Goal: Information Seeking & Learning: Learn about a topic

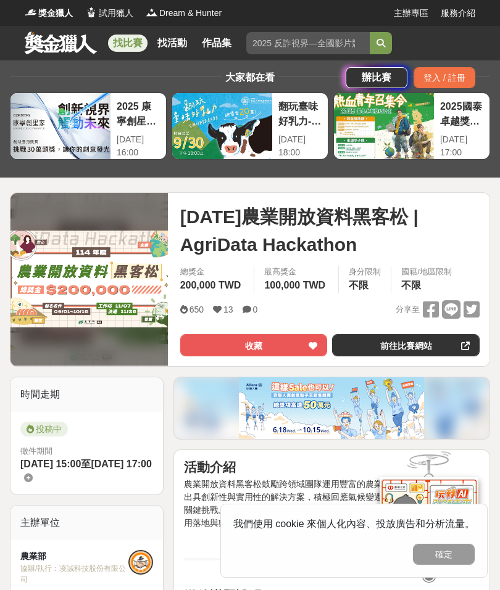
click at [136, 46] on link "找比賽" at bounding box center [127, 43] width 39 height 17
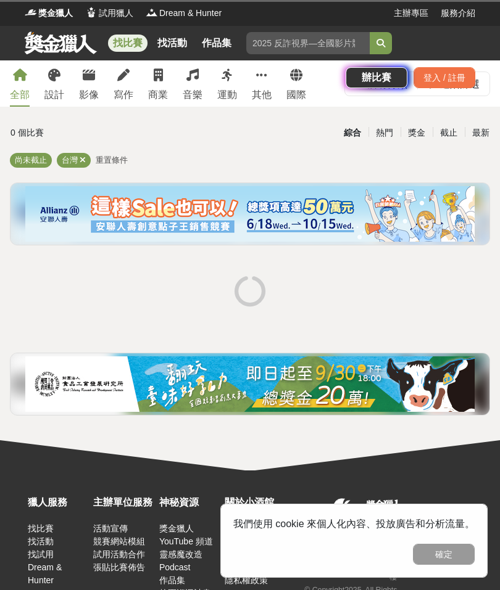
click at [171, 46] on link "找活動" at bounding box center [171, 43] width 39 height 17
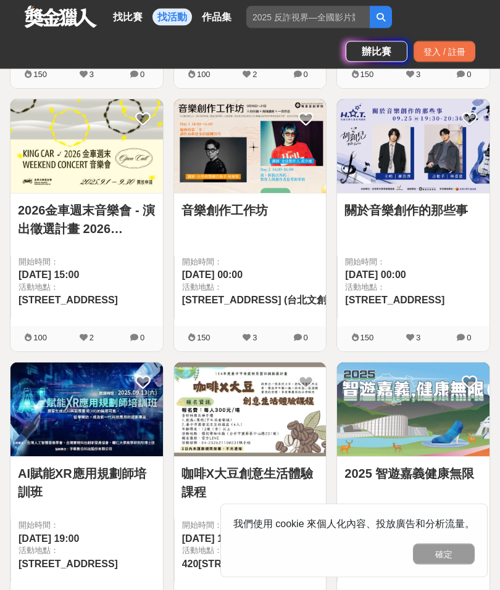
scroll to position [997, 0]
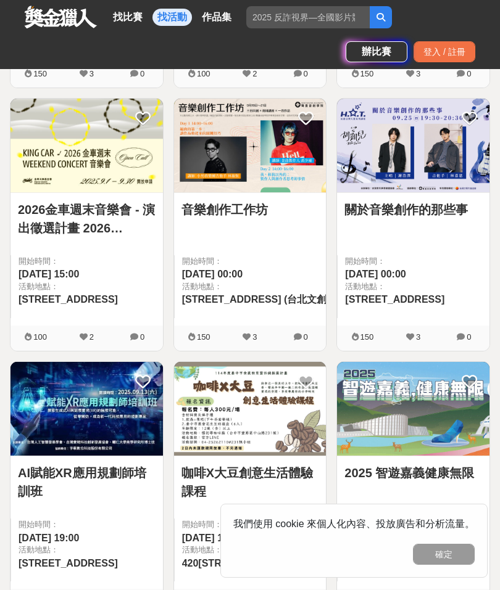
click at [126, 23] on link "找比賽" at bounding box center [127, 17] width 39 height 17
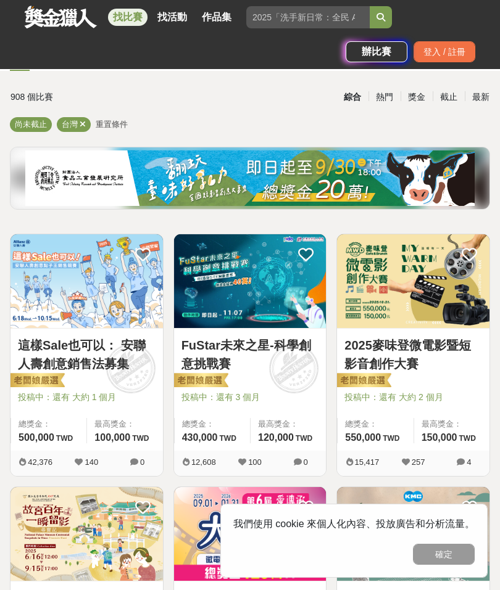
scroll to position [67, 0]
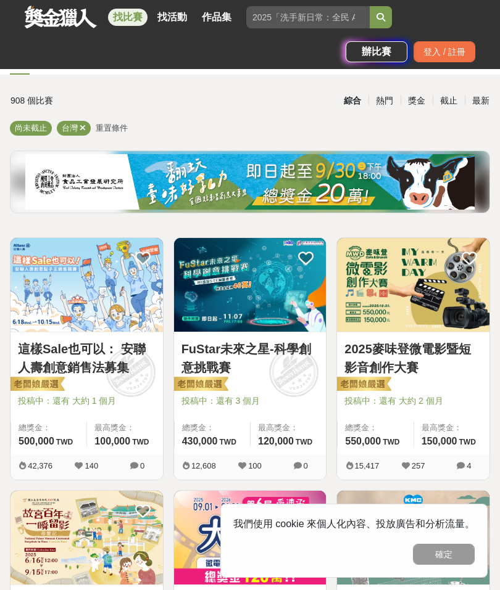
click at [482, 96] on div "最新" at bounding box center [480, 101] width 32 height 22
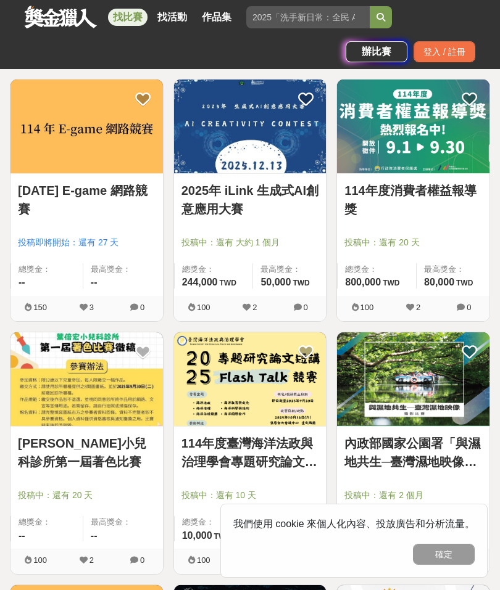
scroll to position [987, 0]
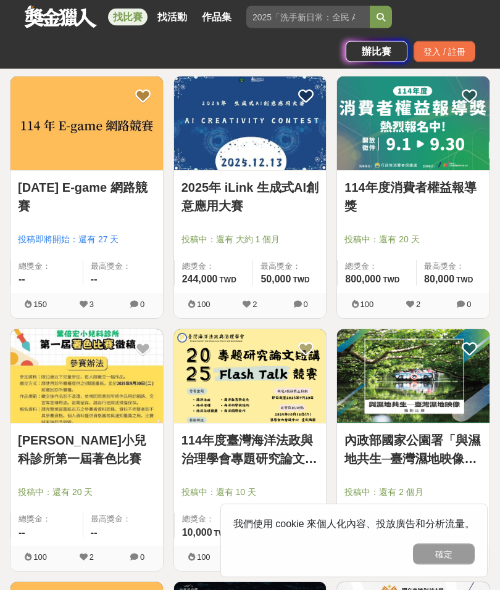
click at [267, 234] on span "投稿中：還有 大約 1 個月" at bounding box center [250, 240] width 138 height 13
click at [299, 189] on link "2025年 iLink 生成式AI創意應用大賽" at bounding box center [250, 197] width 138 height 37
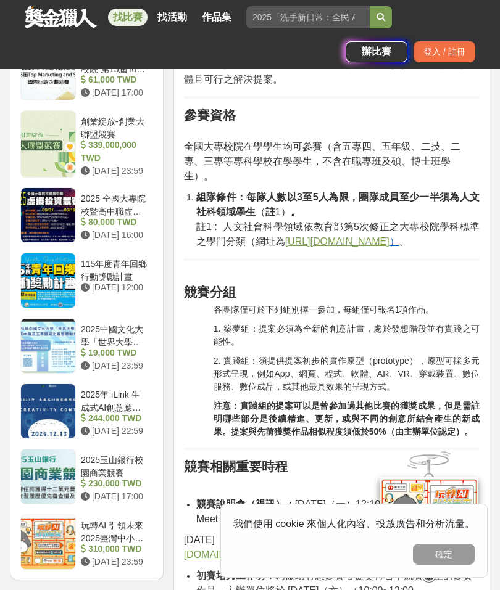
scroll to position [1390, 0]
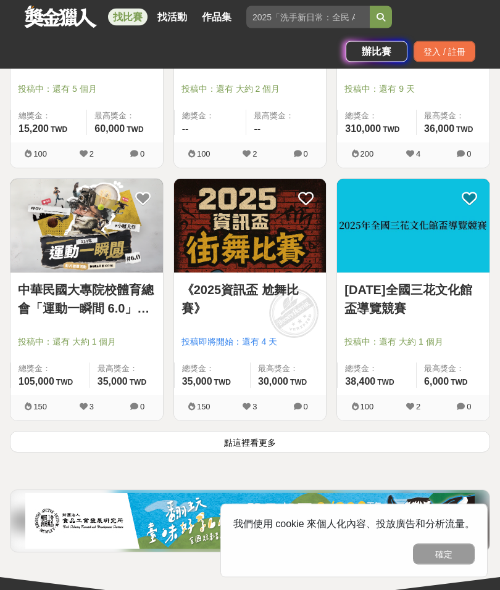
scroll to position [1907, 0]
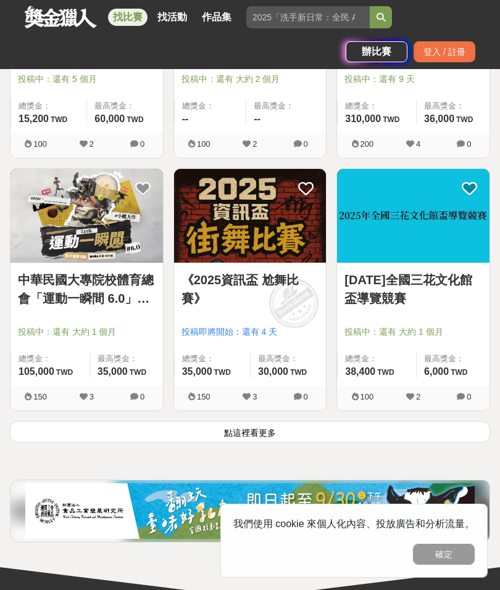
click at [347, 431] on button "點這裡看更多" at bounding box center [250, 432] width 480 height 22
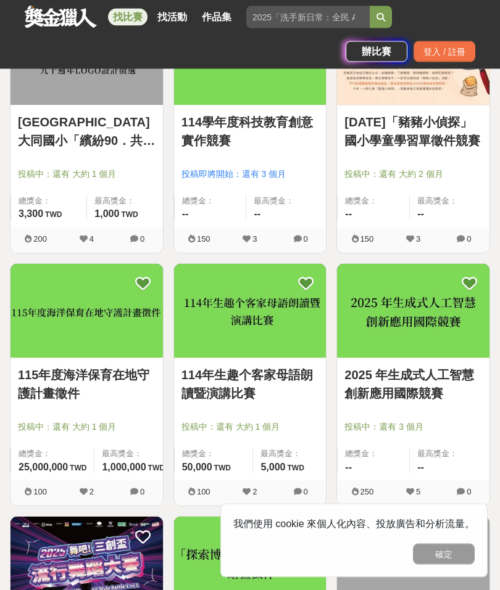
scroll to position [3332, 0]
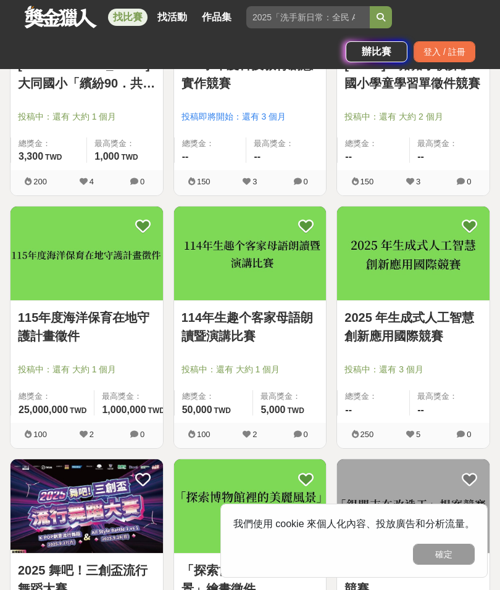
click at [429, 314] on link "2025 年生成式人工智慧創新應用國際競賽" at bounding box center [413, 326] width 138 height 37
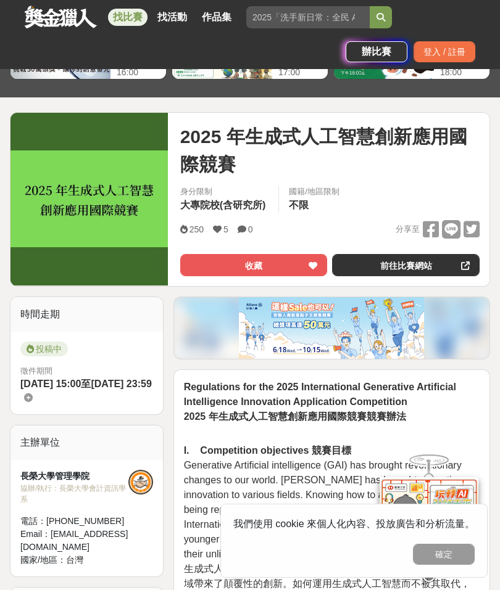
scroll to position [128, 0]
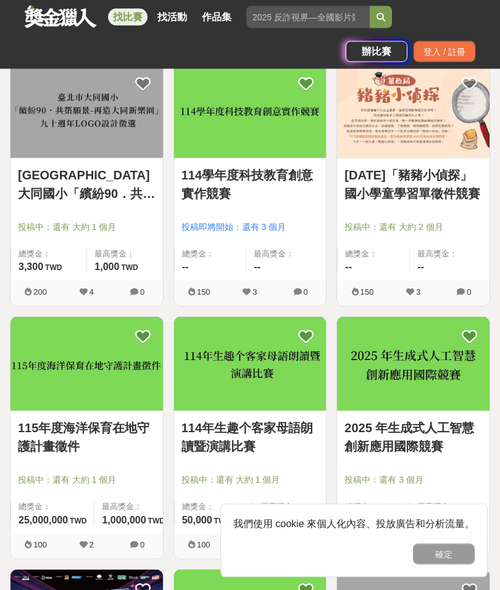
click at [294, 184] on link "114學年度科技教育創意實作競賽" at bounding box center [250, 185] width 138 height 37
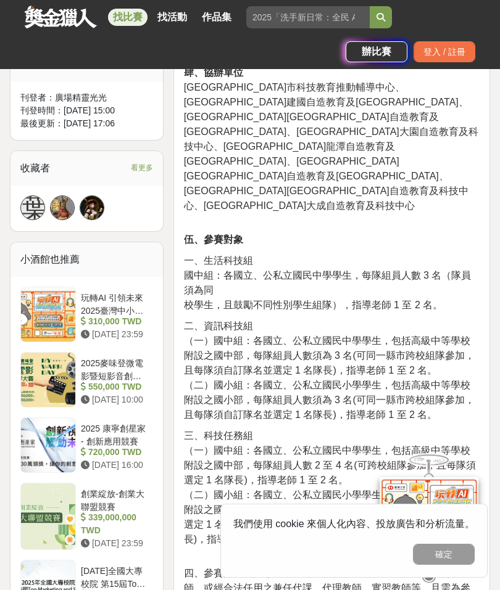
scroll to position [868, 0]
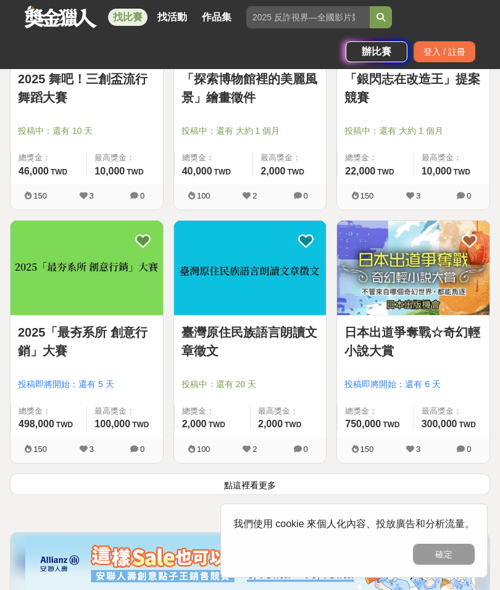
click at [315, 483] on button "點這裡看更多" at bounding box center [250, 485] width 480 height 22
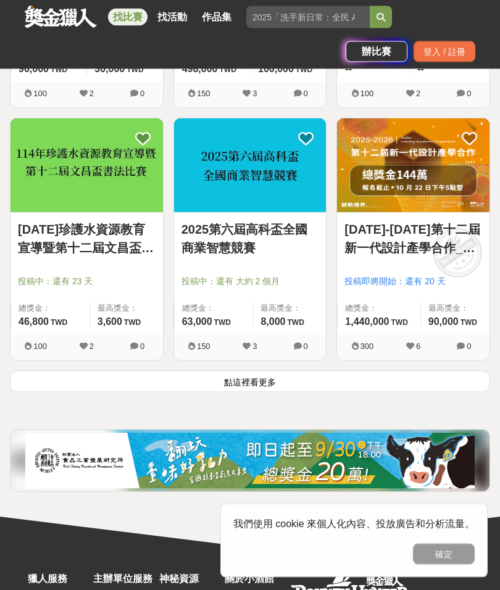
scroll to position [6007, 0]
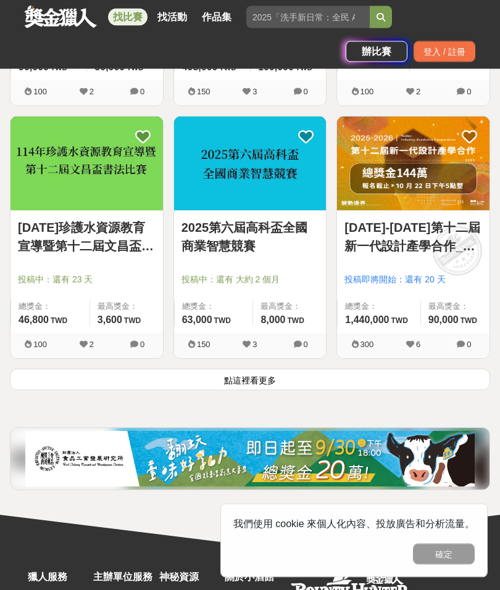
click at [295, 378] on button "點這裡看更多" at bounding box center [250, 380] width 480 height 22
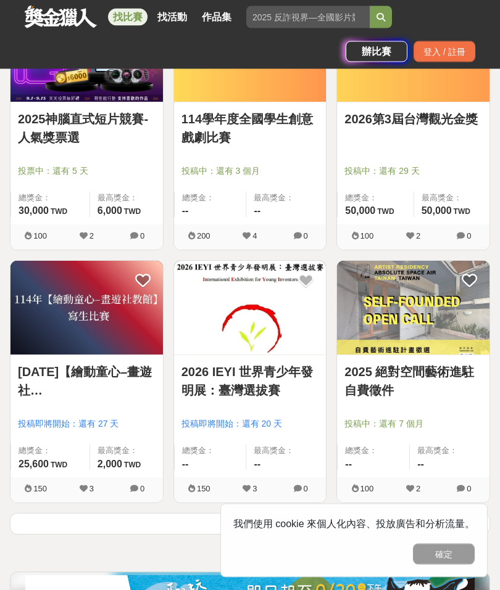
scroll to position [7888, 0]
click at [321, 522] on button "點這裡看更多" at bounding box center [250, 524] width 480 height 22
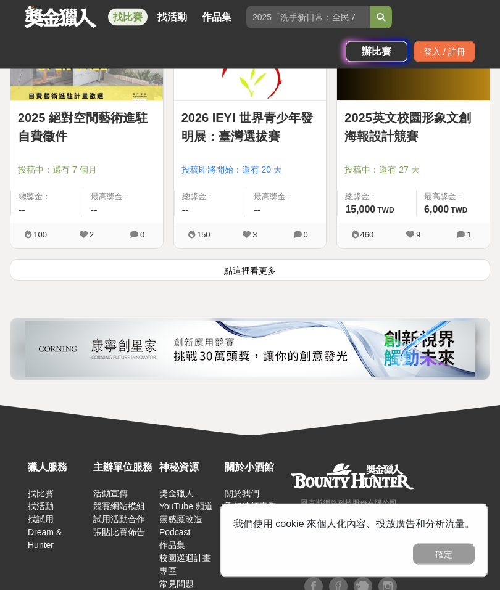
scroll to position [10216, 0]
